Goal: Find specific page/section: Locate a particular part of the current website

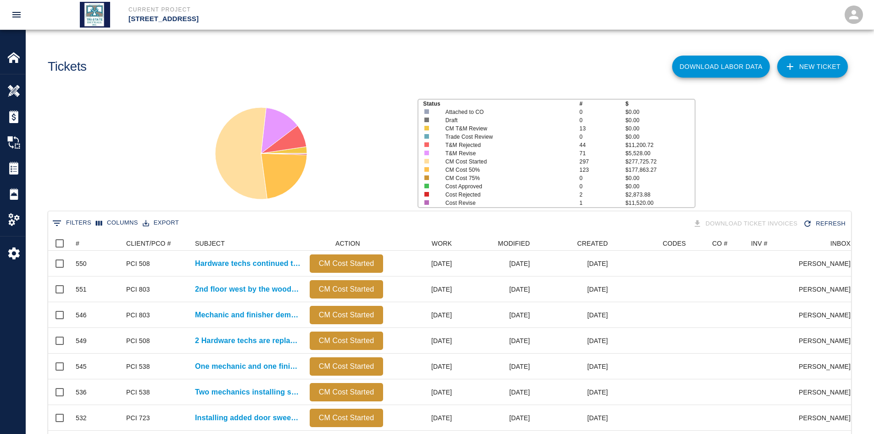
scroll to position [529, 796]
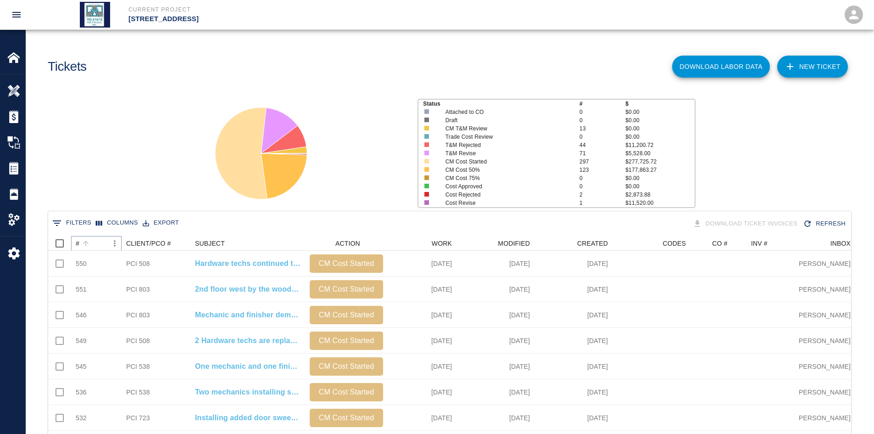
click at [82, 241] on icon "Sort" at bounding box center [86, 243] width 8 height 8
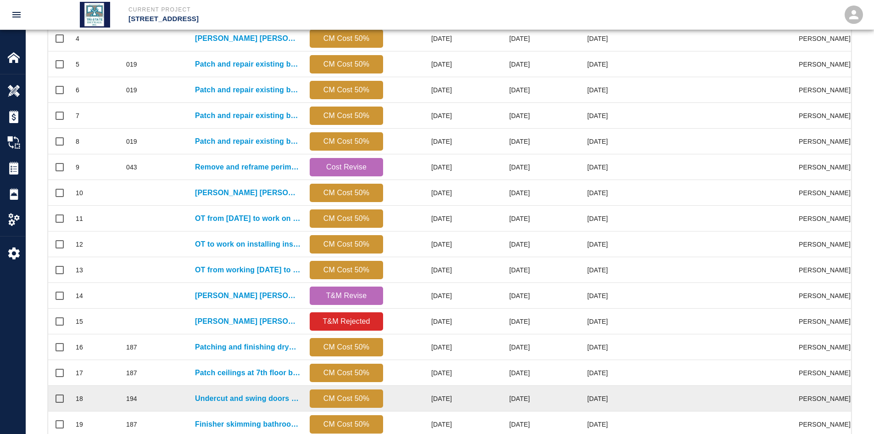
scroll to position [384, 0]
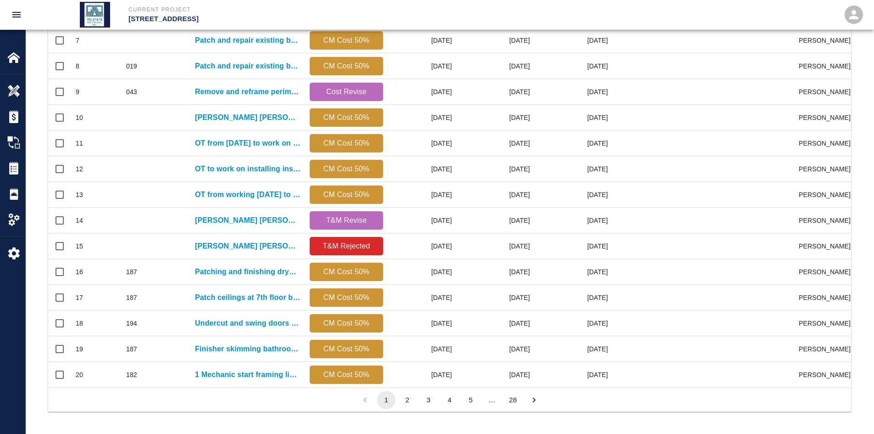
click at [472, 395] on button "5" at bounding box center [471, 400] width 18 height 18
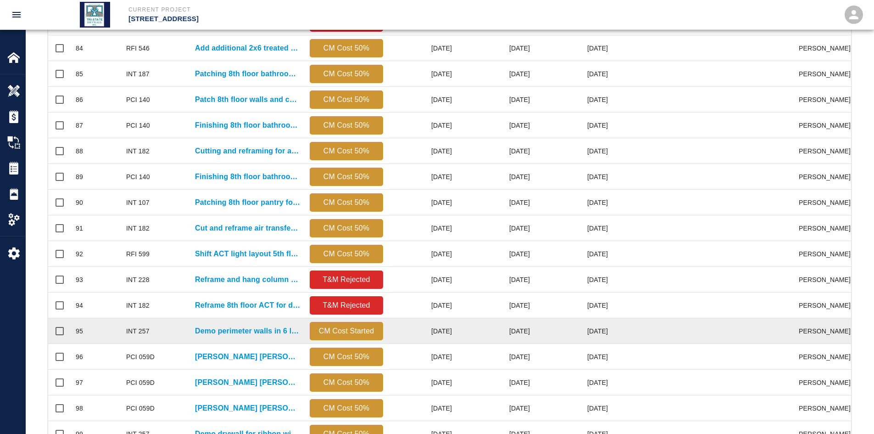
scroll to position [201, 0]
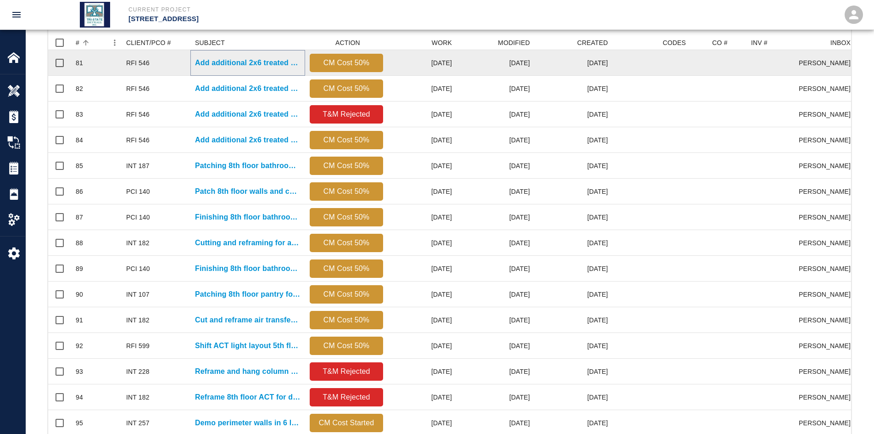
click at [259, 58] on p "Add additional 2x6 treated wood blocking to upper roof and..." at bounding box center [248, 62] width 106 height 11
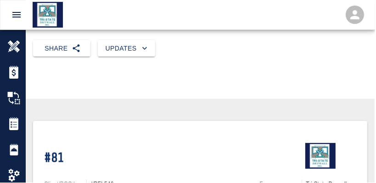
scroll to position [123, 0]
